Goal: Find specific page/section: Find specific page/section

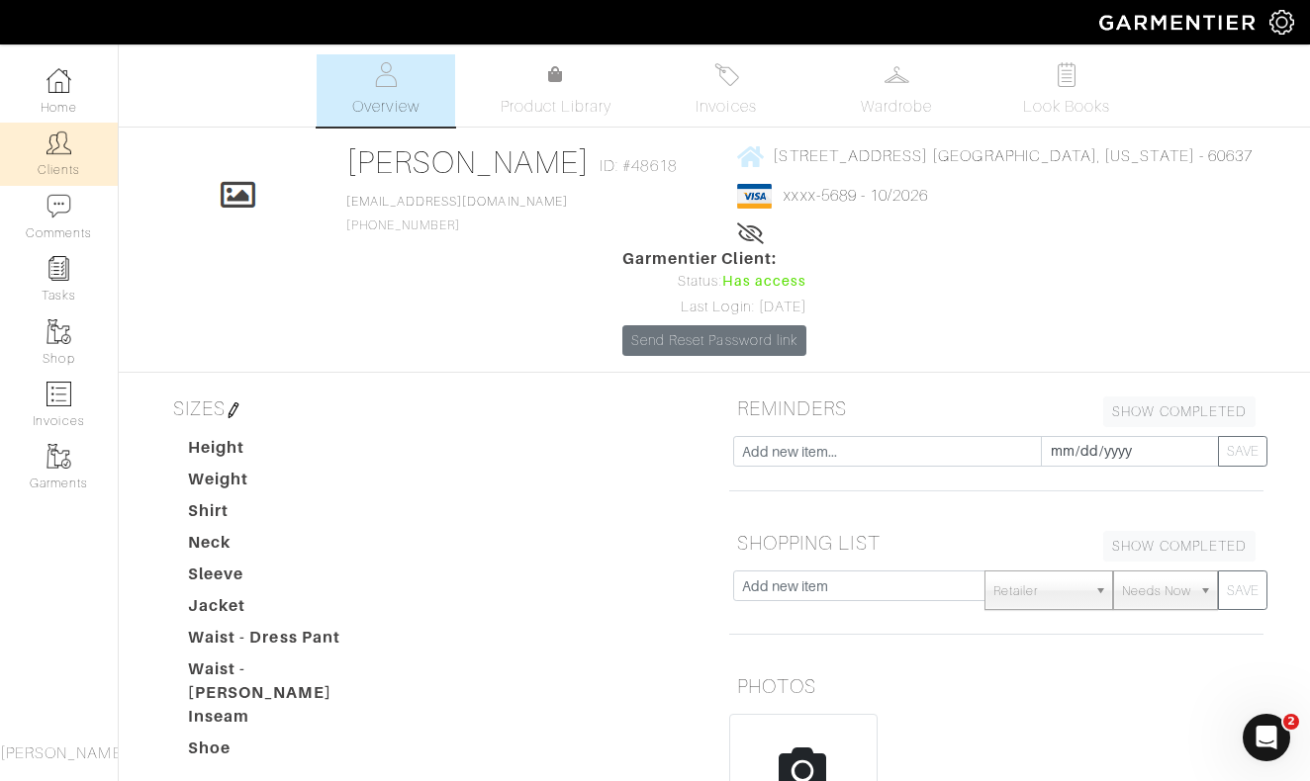
click at [57, 149] on img at bounding box center [58, 143] width 25 height 25
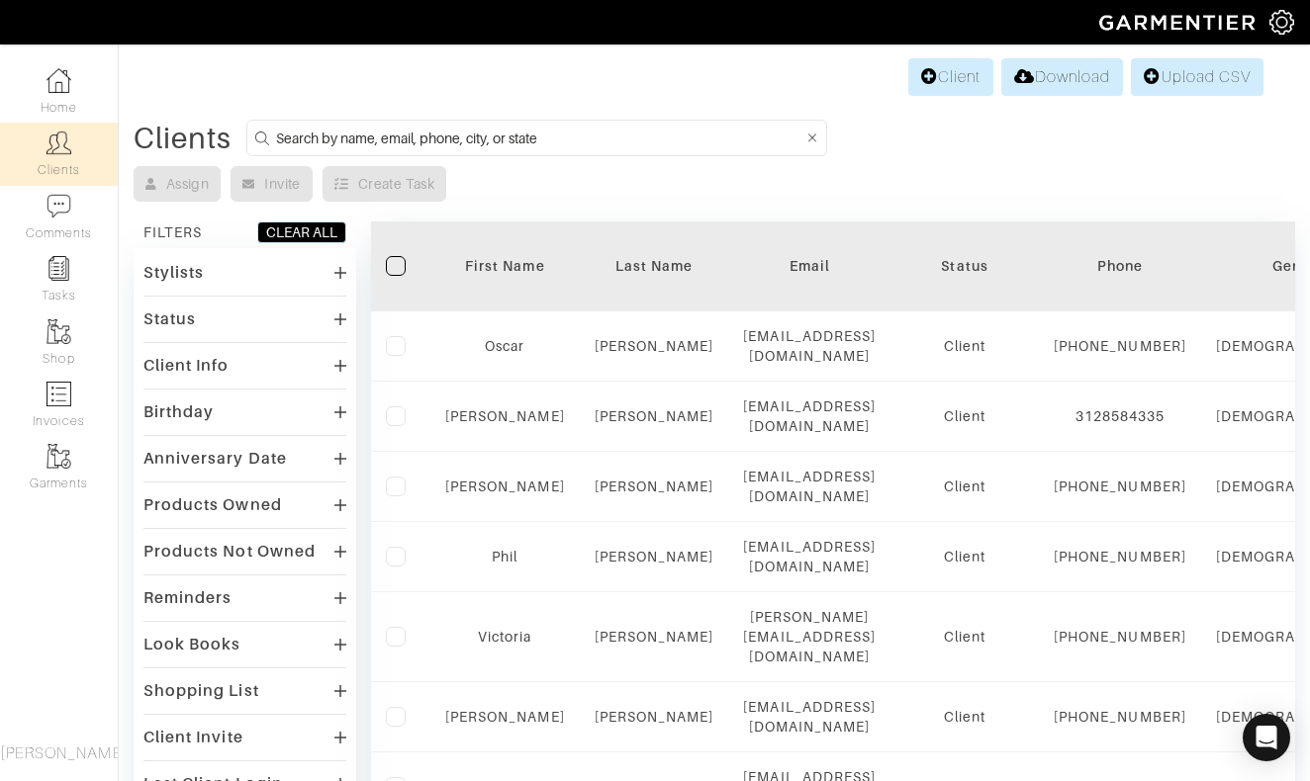
click at [494, 142] on input at bounding box center [539, 138] width 527 height 25
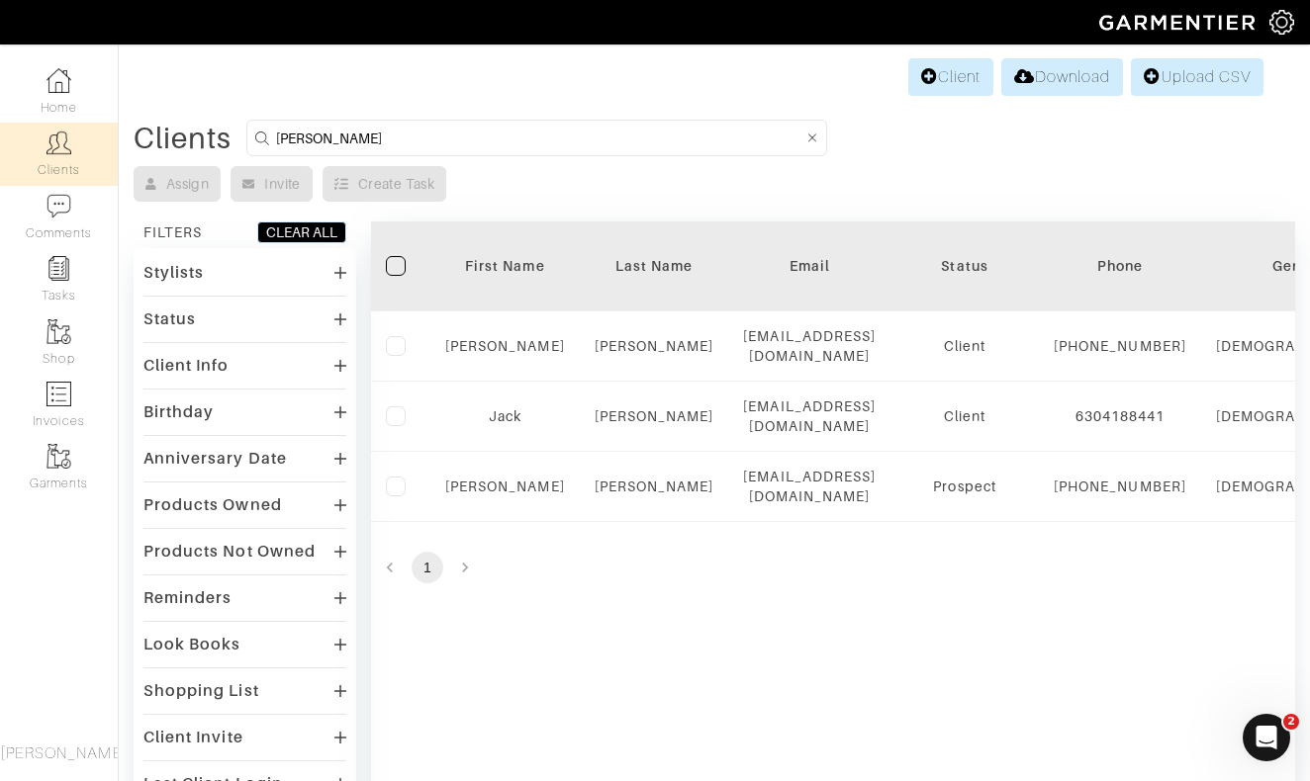
type input "[PERSON_NAME]"
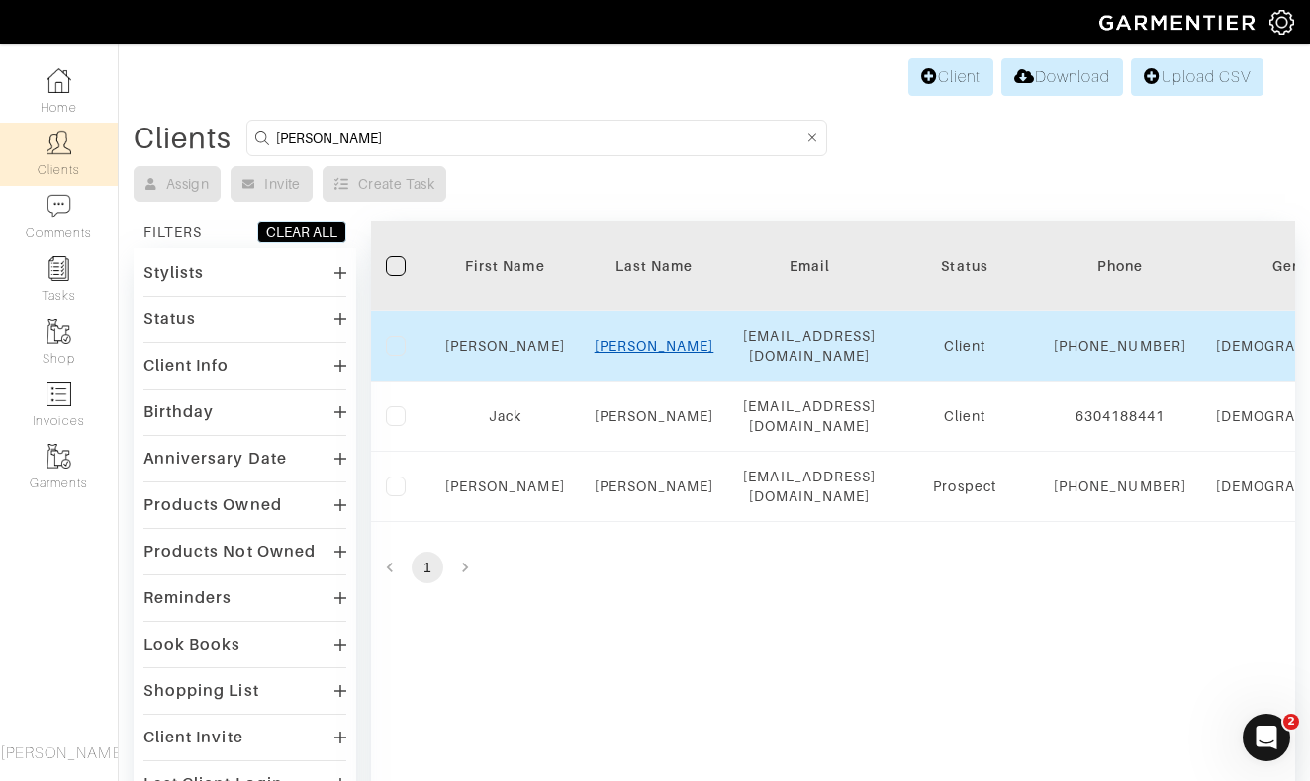
drag, startPoint x: 493, startPoint y: 142, endPoint x: 654, endPoint y: 347, distance: 260.6
click at [654, 347] on link "[PERSON_NAME]" at bounding box center [654, 346] width 120 height 16
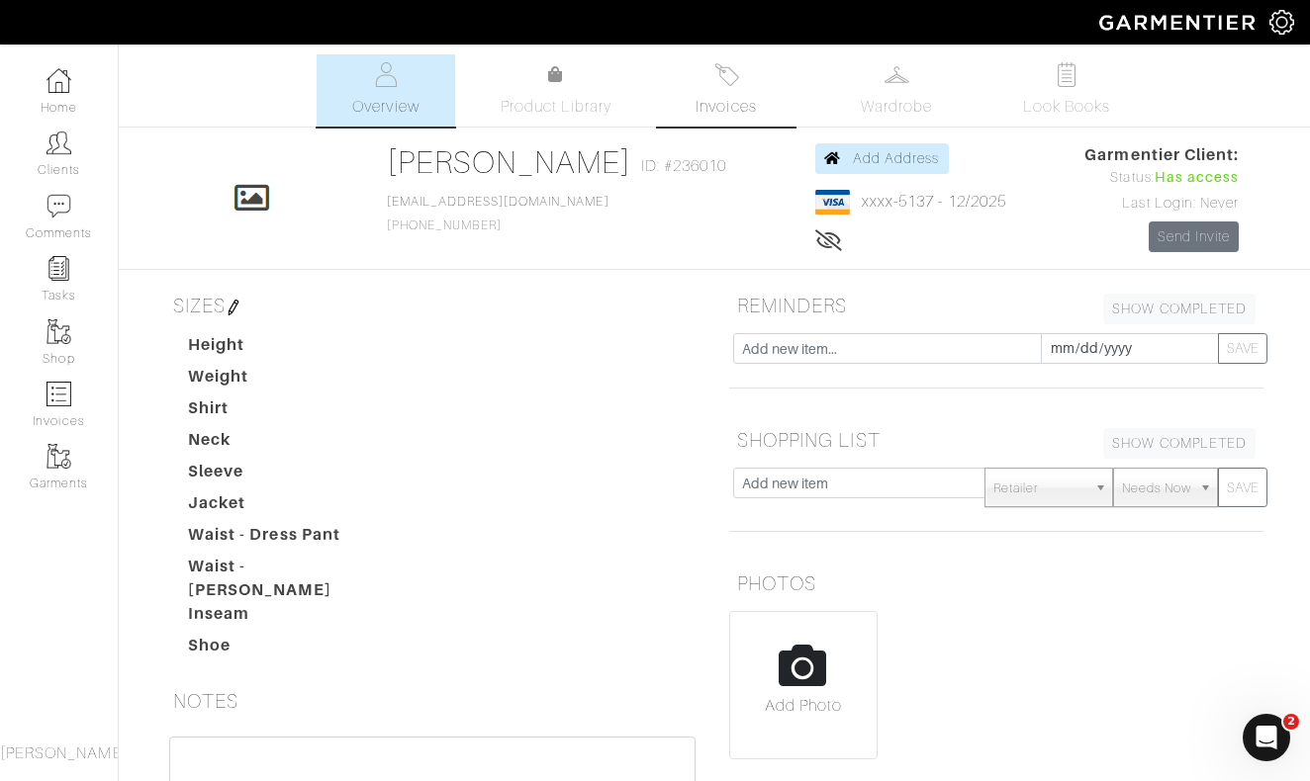
click at [711, 92] on link "Invoices" at bounding box center [726, 90] width 138 height 72
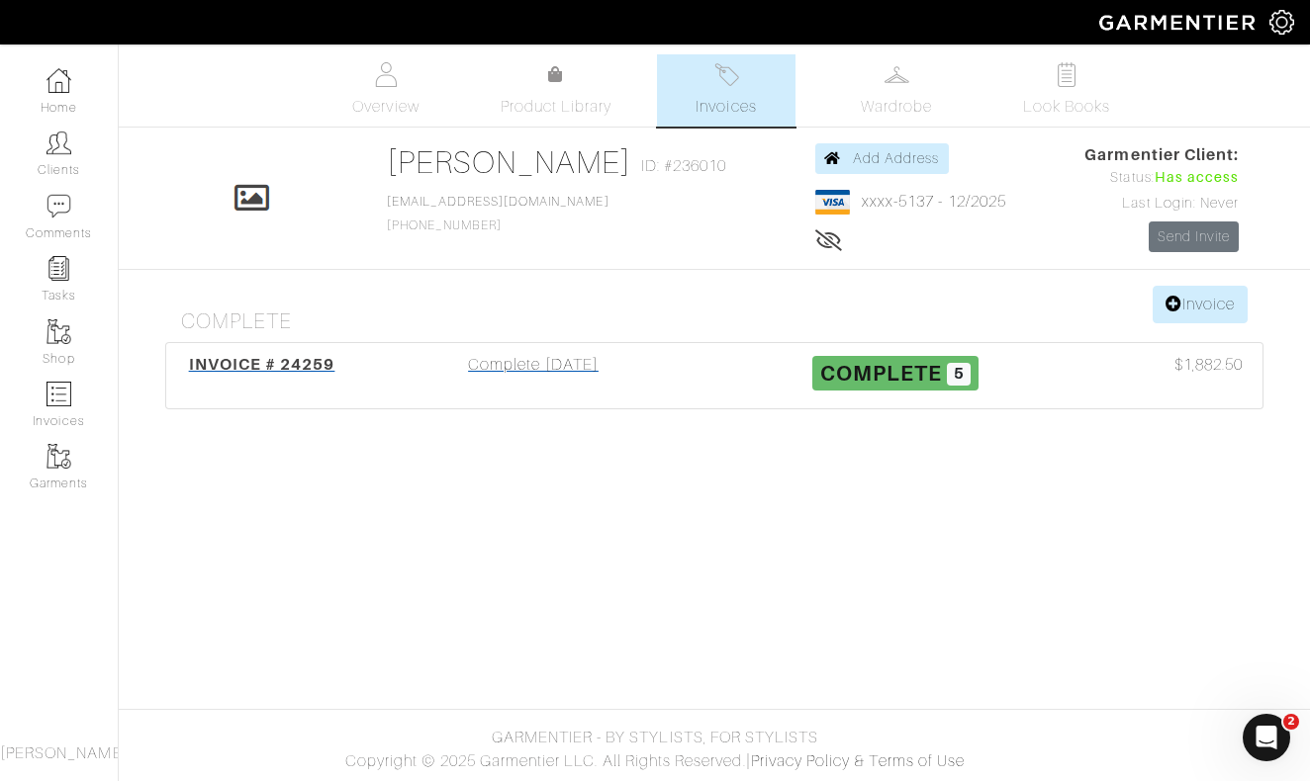
click at [536, 368] on div "Complete 08/11/25" at bounding box center [533, 376] width 362 height 46
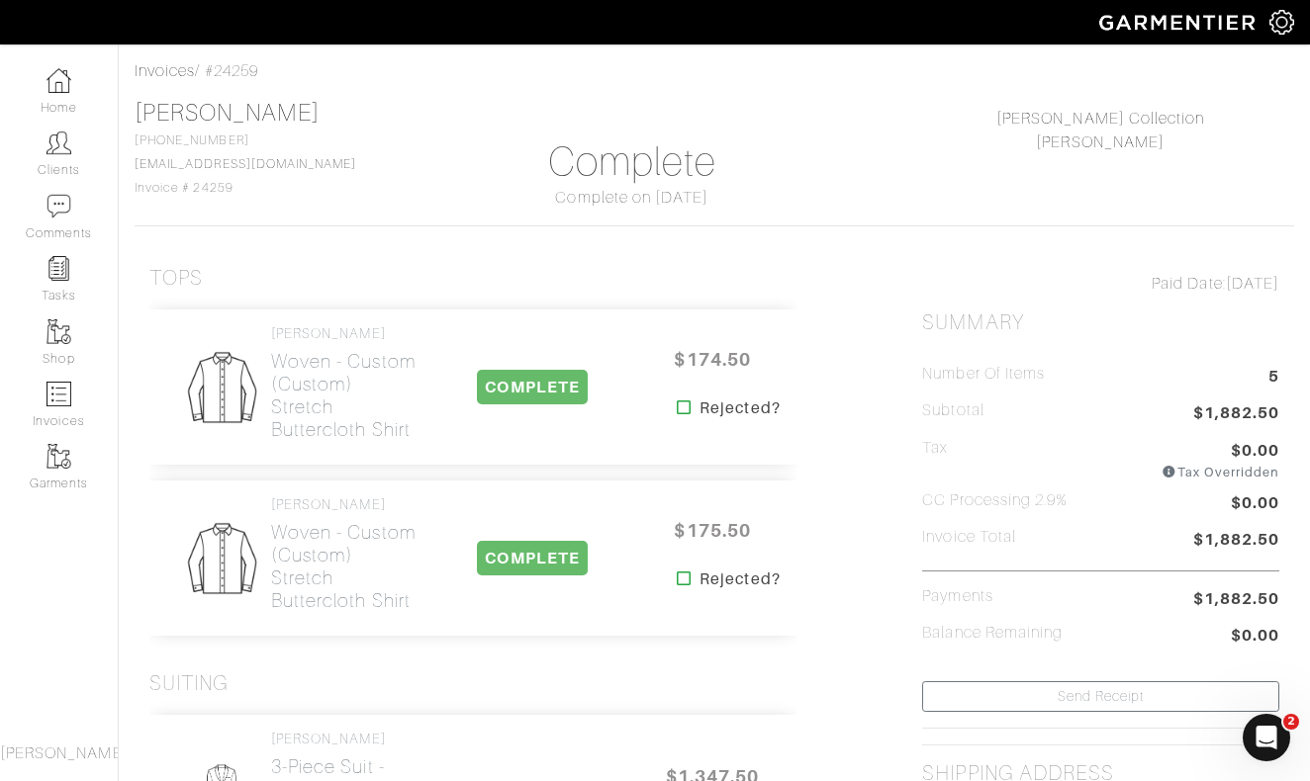
scroll to position [85, 0]
drag, startPoint x: 341, startPoint y: 165, endPoint x: 134, endPoint y: 168, distance: 207.7
copy link "[EMAIL_ADDRESS][DOMAIN_NAME]"
